Goal: Information Seeking & Learning: Learn about a topic

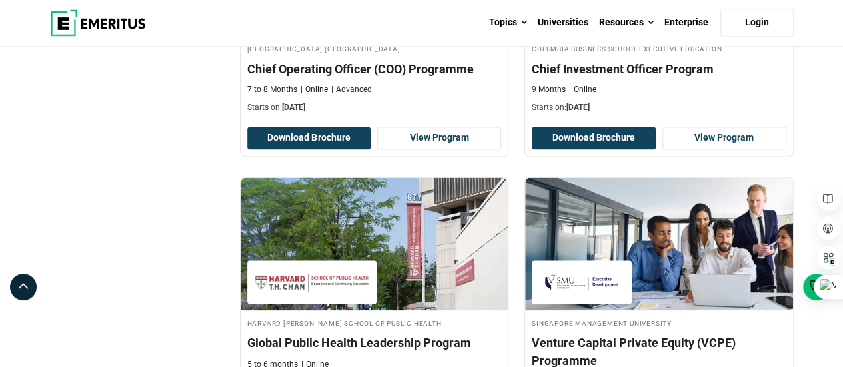
scroll to position [866, 0]
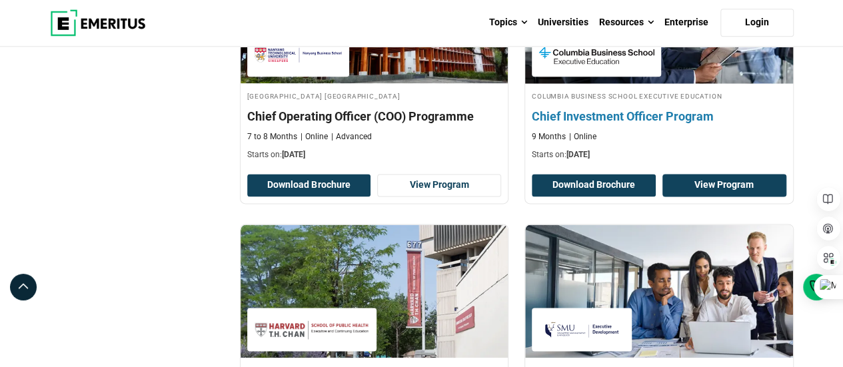
click at [723, 183] on link "View Program" at bounding box center [724, 185] width 124 height 23
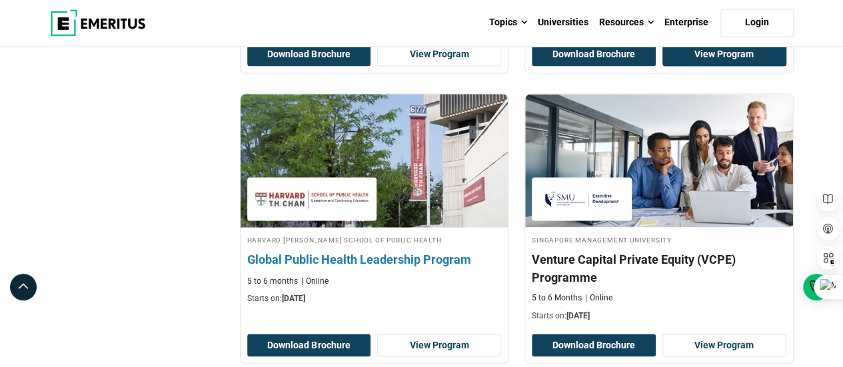
scroll to position [1000, 0]
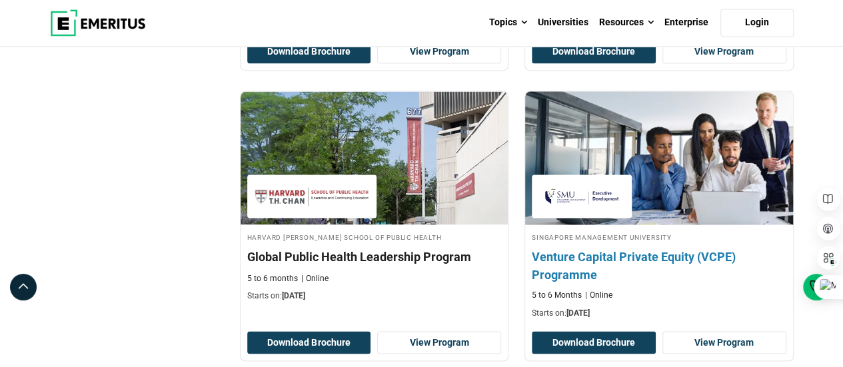
click at [652, 253] on h4 "Venture Capital Private Equity (VCPE) Programme" at bounding box center [659, 265] width 255 height 33
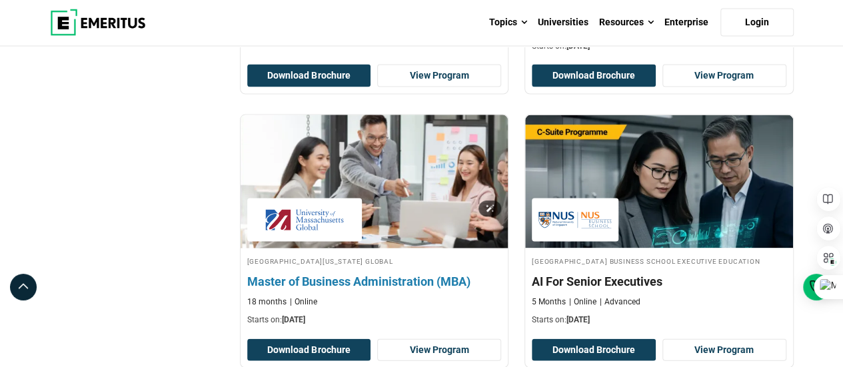
scroll to position [1333, 0]
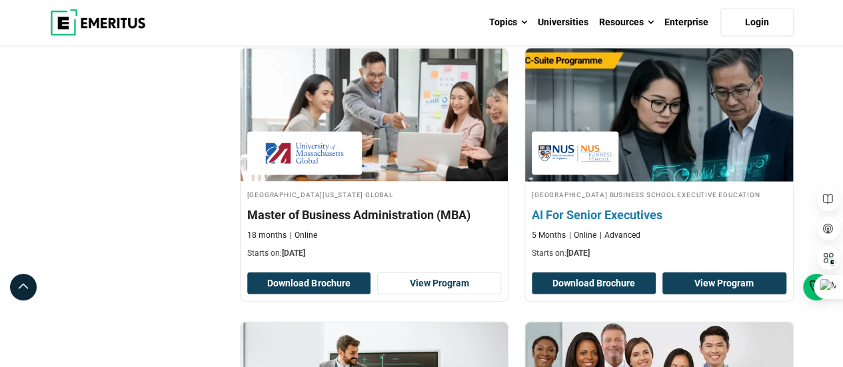
click at [735, 289] on link "View Program" at bounding box center [724, 284] width 124 height 23
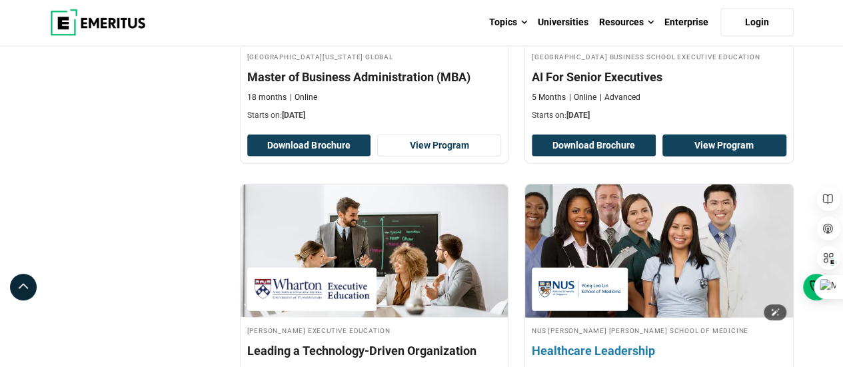
scroll to position [1533, 0]
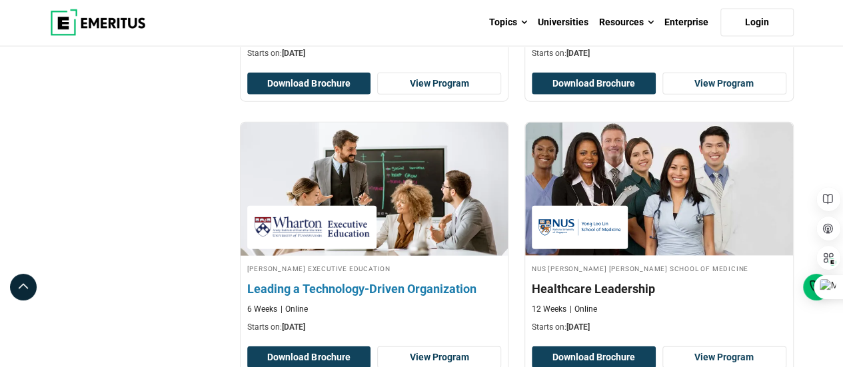
click at [433, 293] on h4 "Leading a Technology-Driven Organization" at bounding box center [374, 289] width 255 height 17
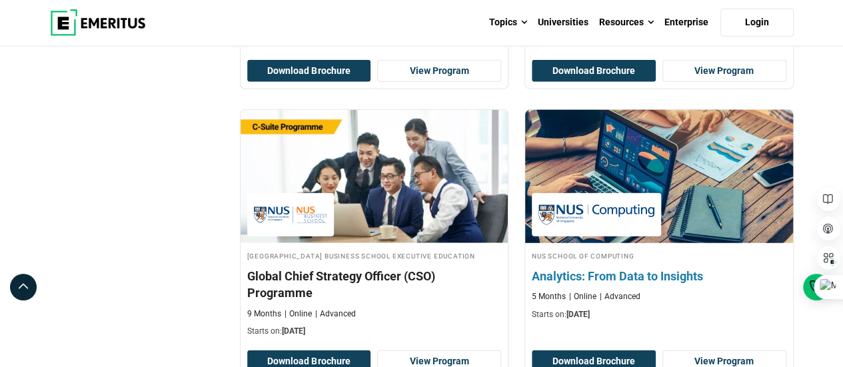
scroll to position [1866, 0]
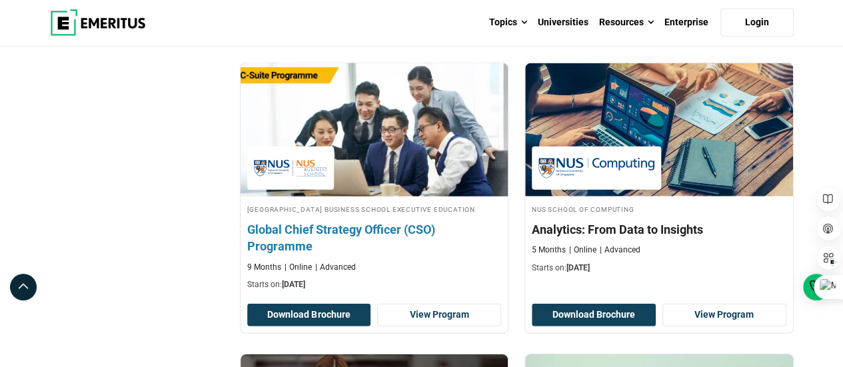
click at [394, 242] on h4 "Global Chief Strategy Officer (CSO) Programme" at bounding box center [374, 237] width 255 height 33
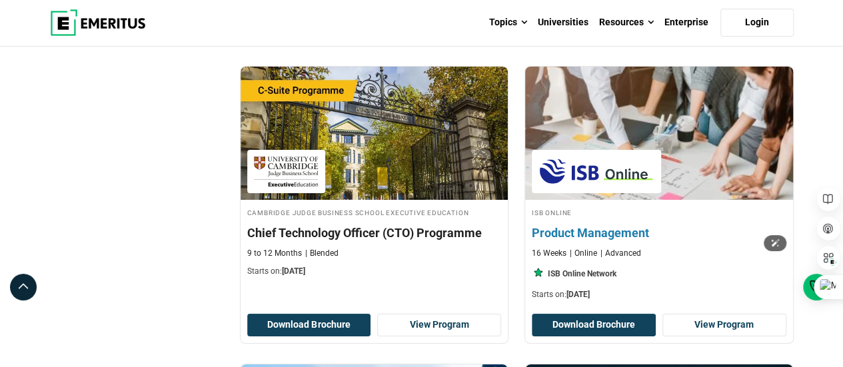
scroll to position [2466, 0]
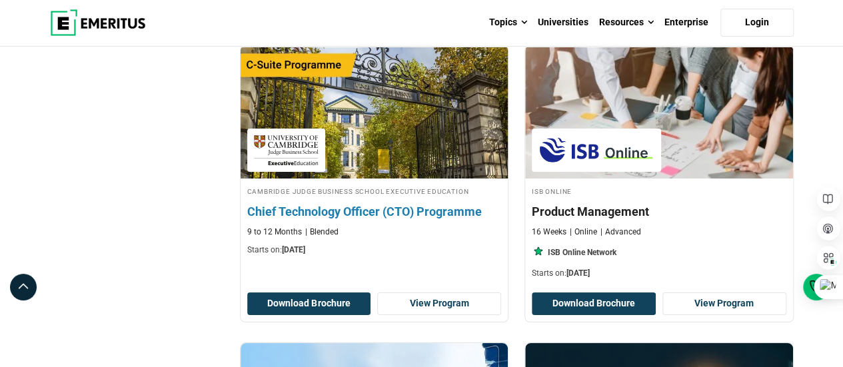
click at [459, 220] on h4 "Chief Technology Officer (CTO) Programme" at bounding box center [374, 211] width 255 height 17
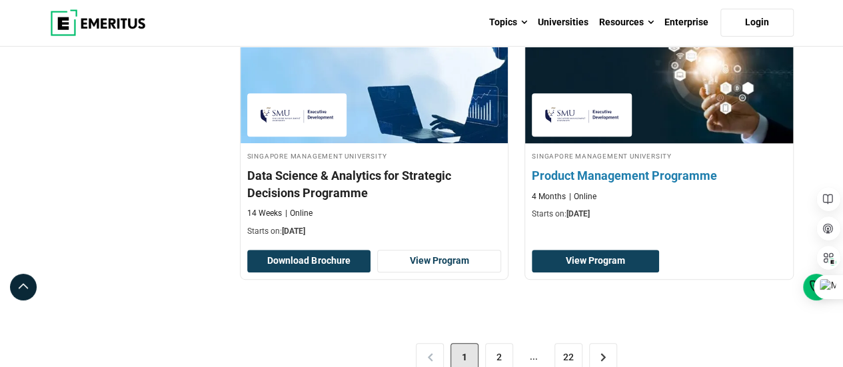
scroll to position [2932, 0]
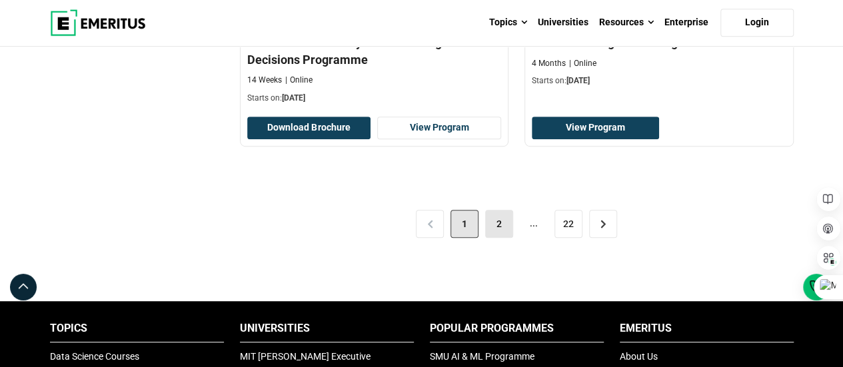
drag, startPoint x: 513, startPoint y: 233, endPoint x: 506, endPoint y: 235, distance: 7.0
click at [511, 234] on div "< 1 2 ... 22 >" at bounding box center [517, 224] width 554 height 75
click at [504, 236] on link "2" at bounding box center [499, 224] width 28 height 28
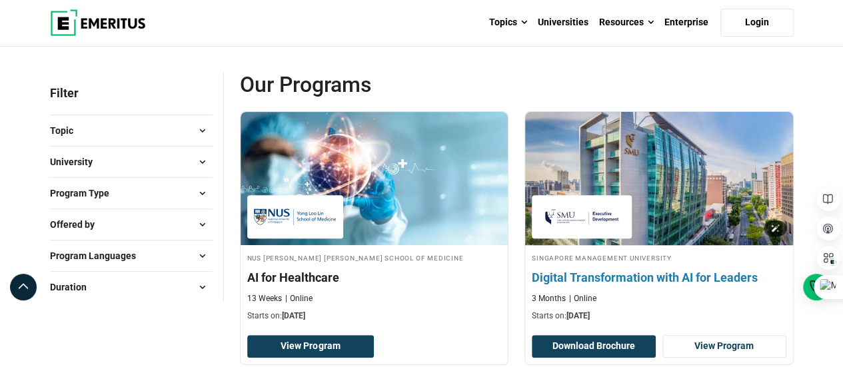
click at [553, 152] on img at bounding box center [659, 178] width 295 height 147
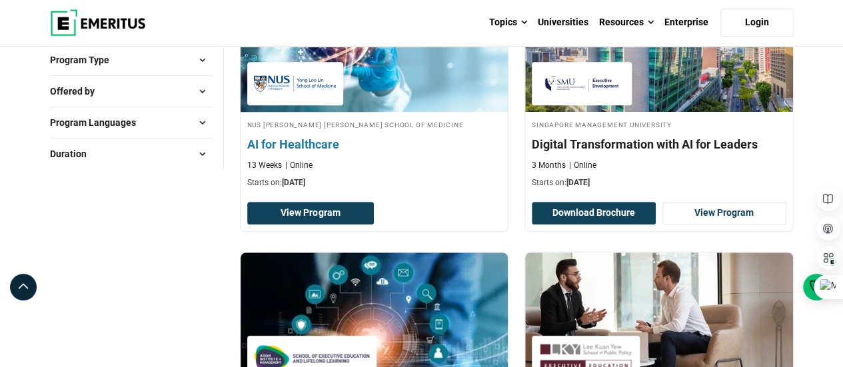
scroll to position [400, 0]
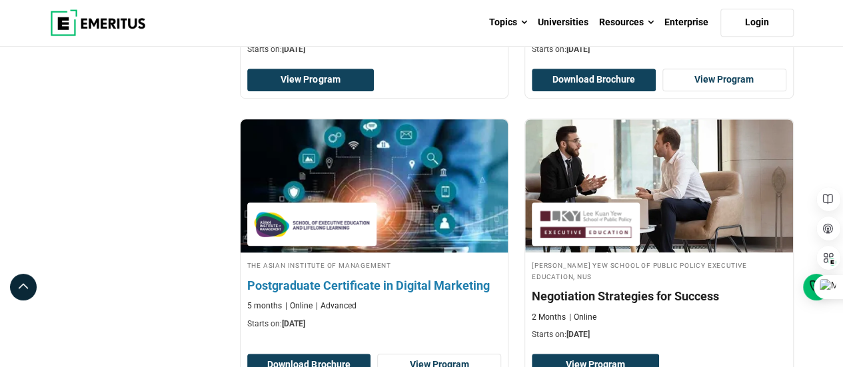
click at [421, 273] on div "The Asian Institute of Management Postgraduate Certificate in Digital Marketing…" at bounding box center [375, 294] width 268 height 71
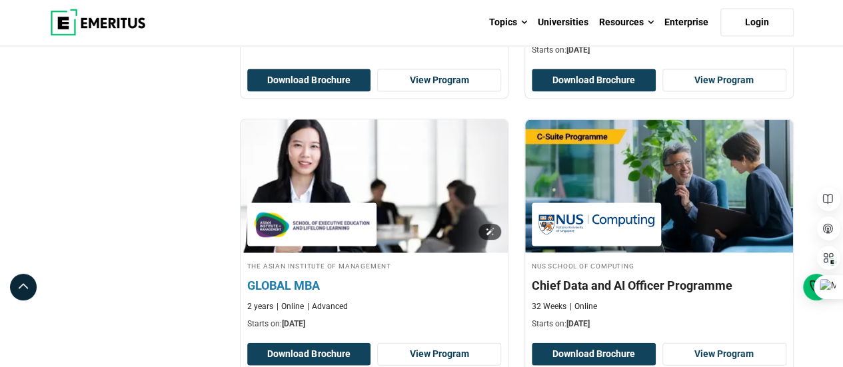
scroll to position [1333, 0]
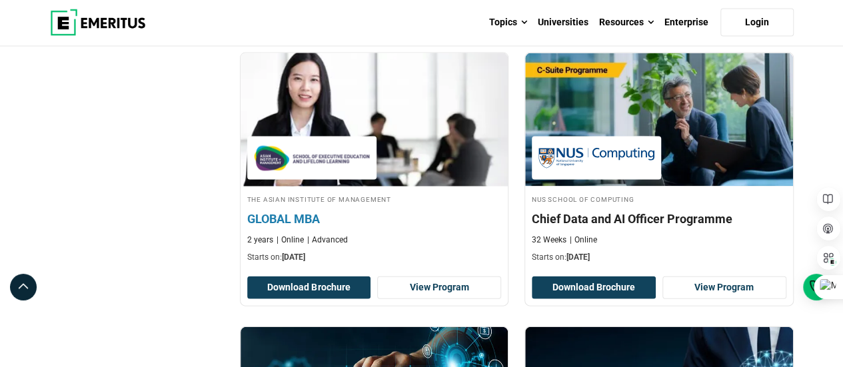
click at [275, 206] on div "The Asian Institute of Management GLOBAL MBA 2 years Online Advanced Starts on:…" at bounding box center [375, 228] width 268 height 71
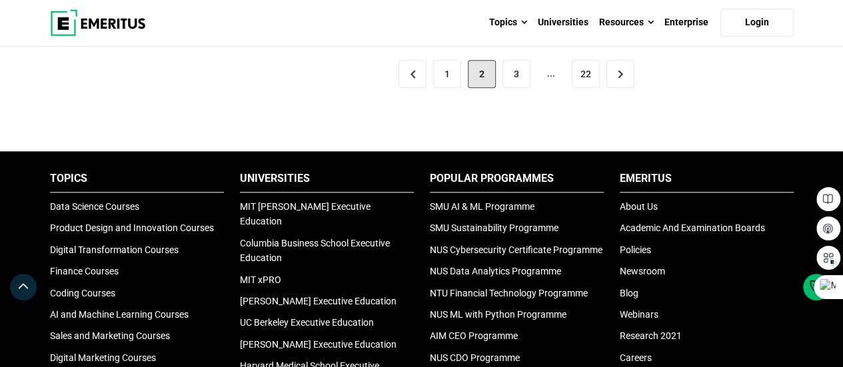
scroll to position [3199, 0]
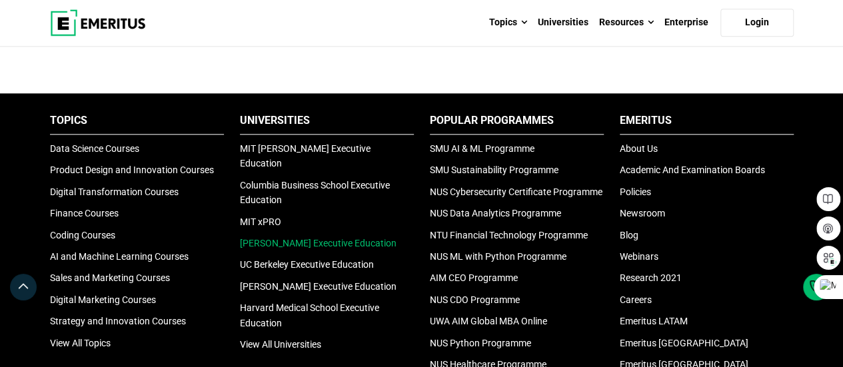
click at [341, 238] on link "[PERSON_NAME] Executive Education" at bounding box center [318, 243] width 157 height 11
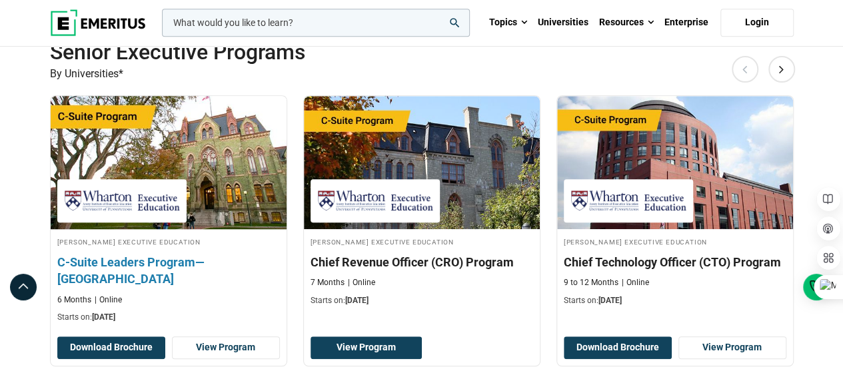
click at [224, 261] on h3 "C-Suite Leaders Program—Middle East" at bounding box center [168, 270] width 223 height 33
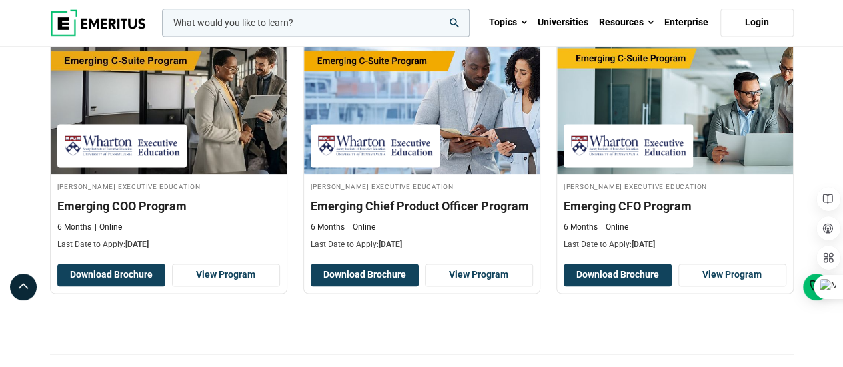
scroll to position [933, 0]
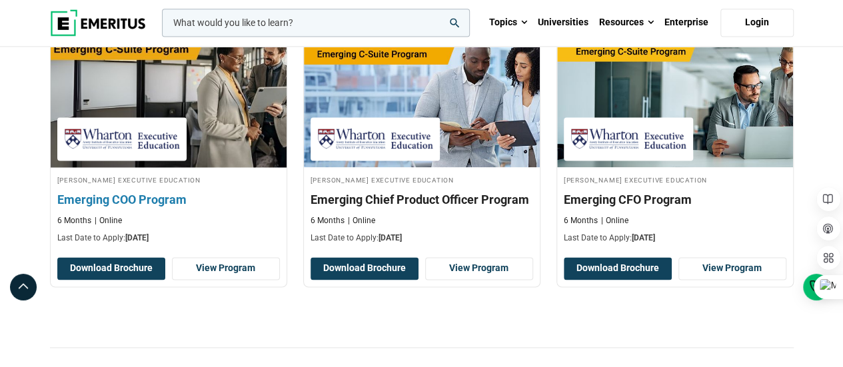
click at [132, 189] on div "Wharton Executive Education Emerging COO Program 6 Months Online Last Date to A…" at bounding box center [169, 209] width 236 height 71
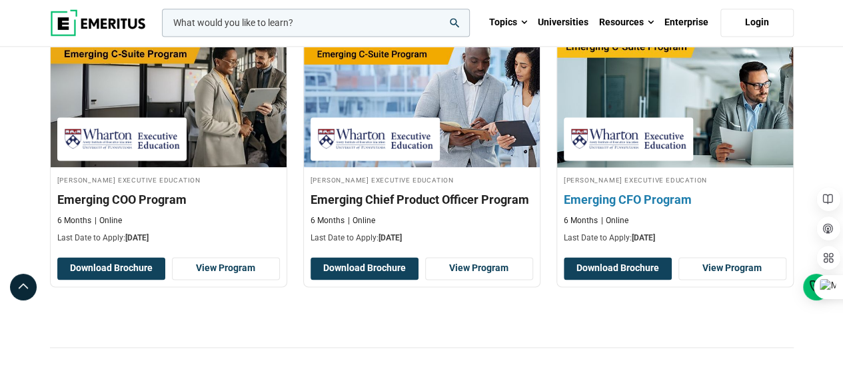
click at [648, 198] on h3 "Emerging CFO Program" at bounding box center [675, 199] width 223 height 17
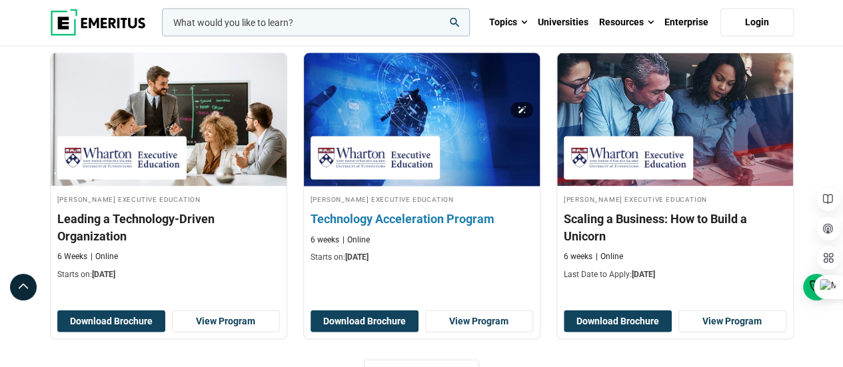
scroll to position [1399, 0]
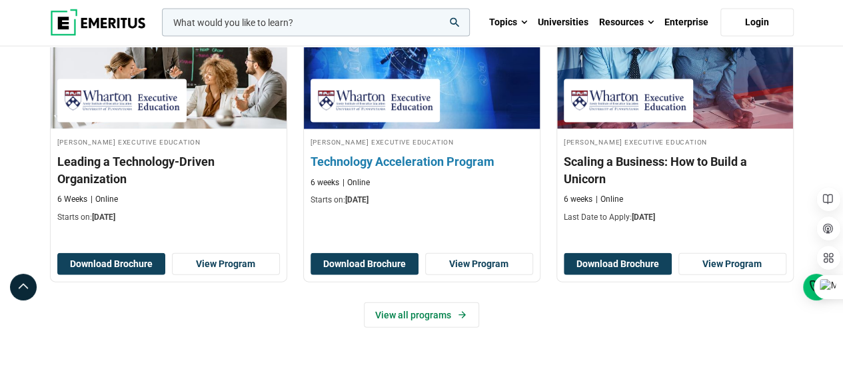
click at [413, 157] on h3 "Technology Acceleration Program" at bounding box center [422, 161] width 223 height 17
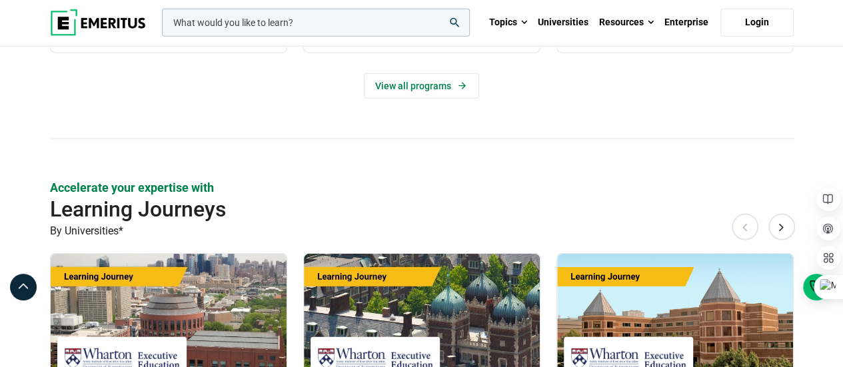
scroll to position [1599, 0]
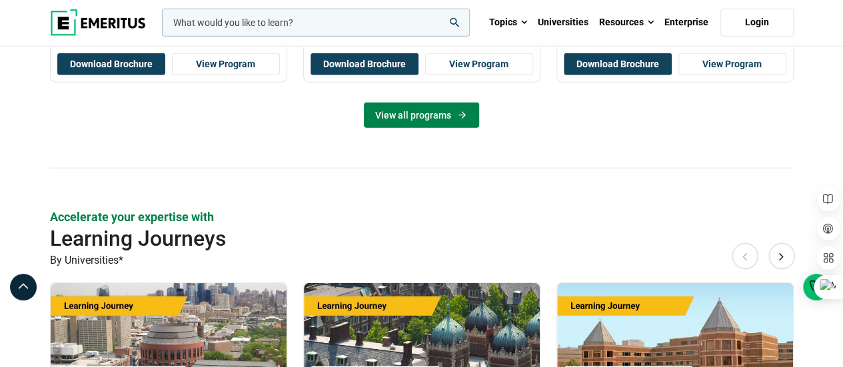
click at [435, 109] on link "View all programs" at bounding box center [421, 115] width 115 height 25
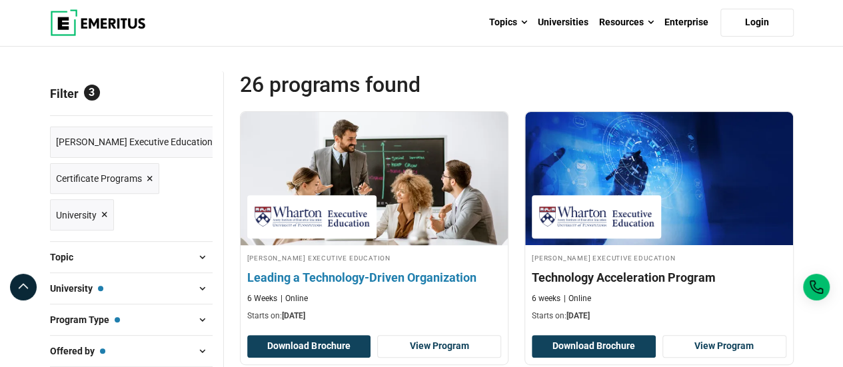
scroll to position [133, 0]
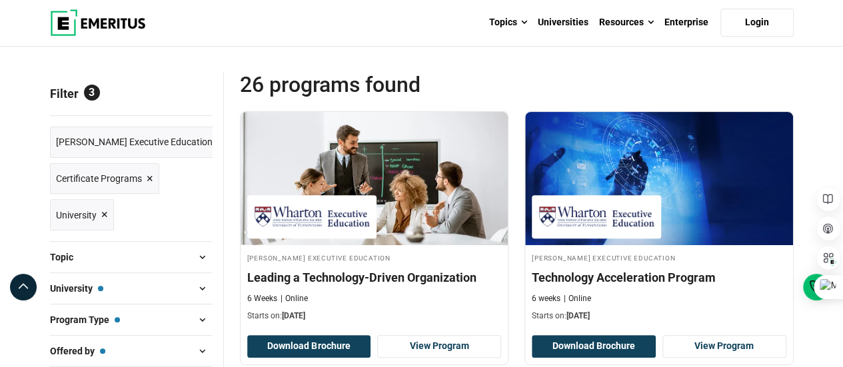
click at [169, 253] on button "Topic" at bounding box center [131, 257] width 163 height 20
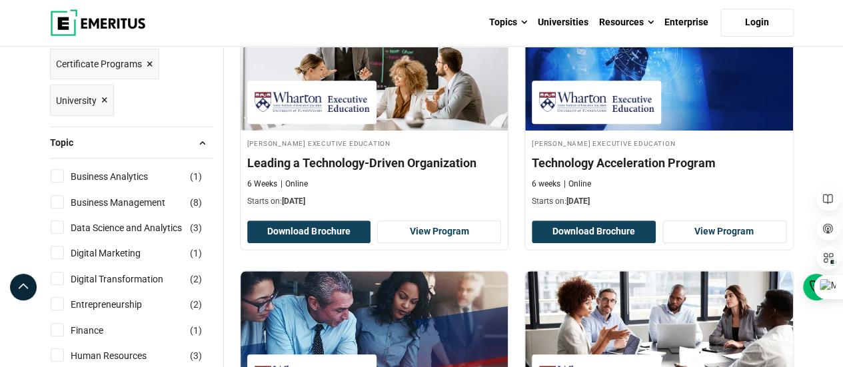
scroll to position [267, 0]
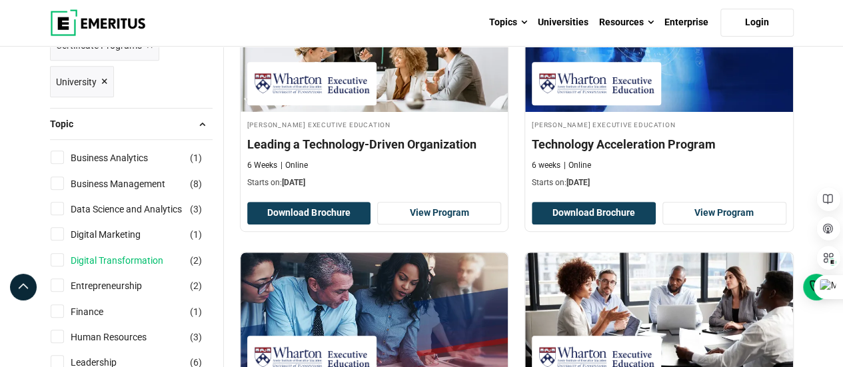
click at [153, 256] on link "Digital Transformation" at bounding box center [130, 260] width 119 height 15
checkbox input "true"
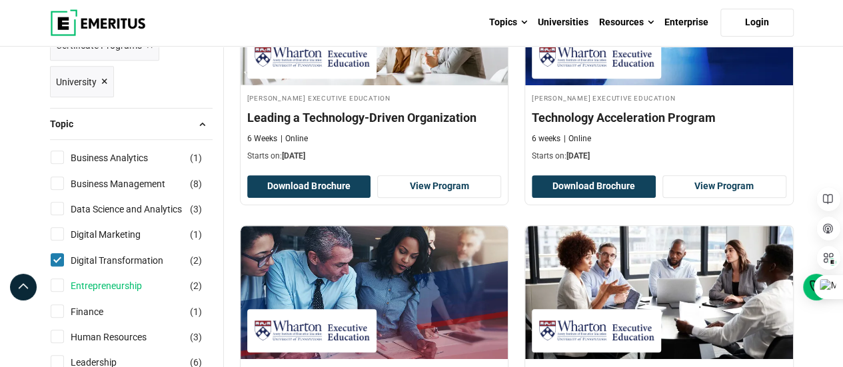
click at [95, 282] on link "Entrepreneurship" at bounding box center [120, 286] width 98 height 15
checkbox input "true"
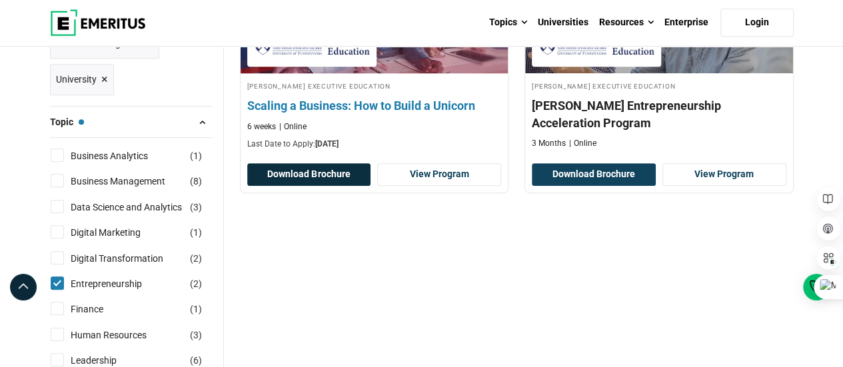
scroll to position [267, 0]
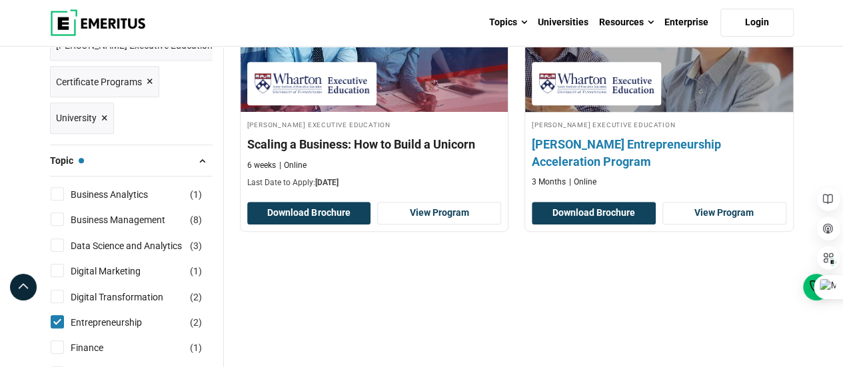
click at [569, 140] on h4 "[PERSON_NAME] Entrepreneurship Acceleration Program" at bounding box center [659, 152] width 255 height 33
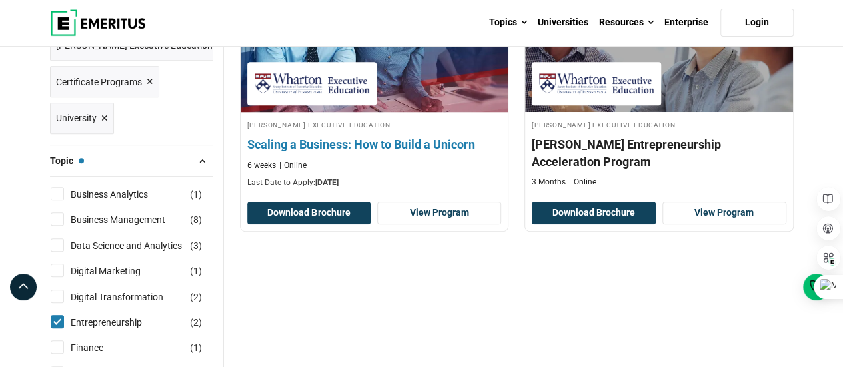
click at [459, 147] on h4 "Scaling a Business: How to Build a Unicorn" at bounding box center [374, 144] width 255 height 17
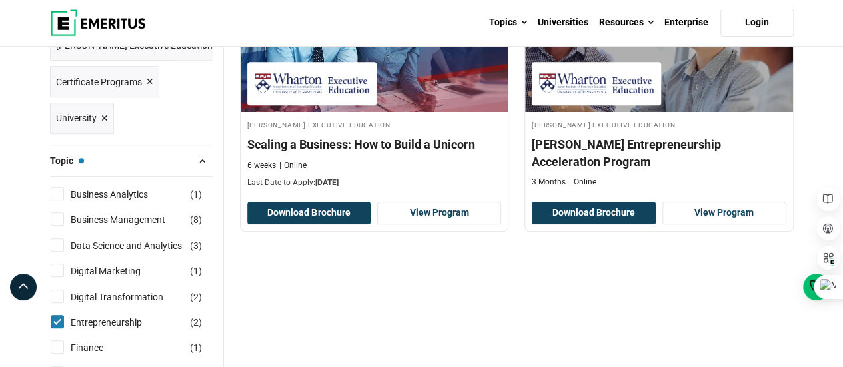
click at [148, 82] on span "×" at bounding box center [150, 81] width 7 height 19
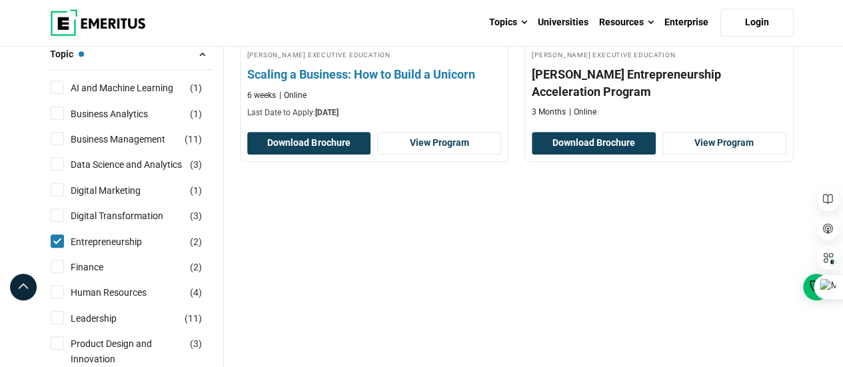
scroll to position [267, 0]
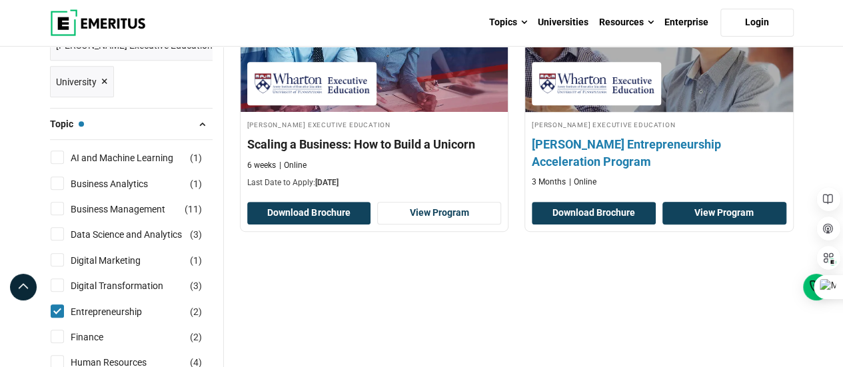
click at [720, 217] on link "View Program" at bounding box center [724, 213] width 124 height 23
